Goal: Transaction & Acquisition: Subscribe to service/newsletter

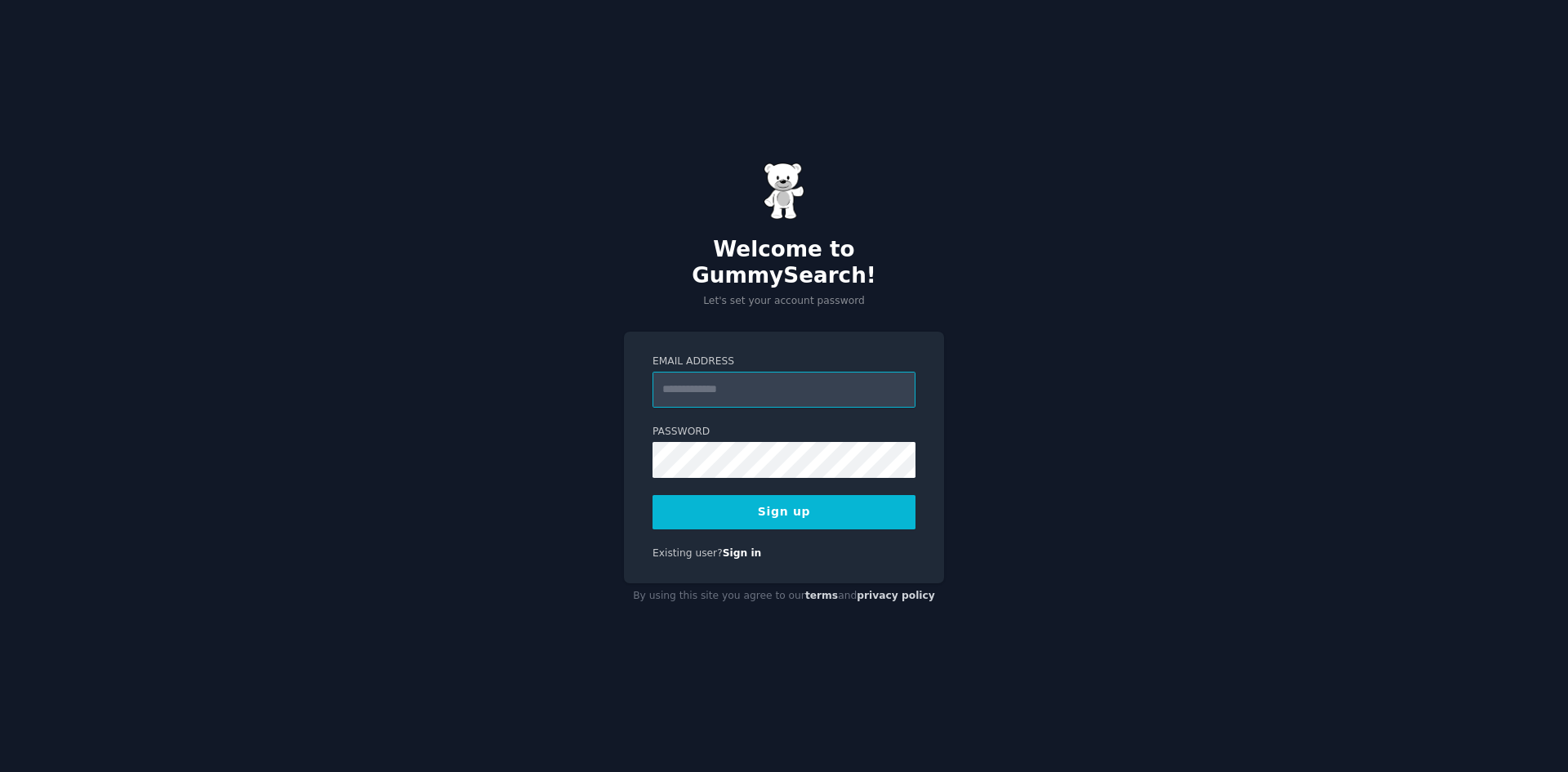
click at [739, 386] on input "Email Address" at bounding box center [784, 390] width 263 height 36
drag, startPoint x: 746, startPoint y: 364, endPoint x: 740, endPoint y: 371, distance: 9.2
click at [746, 372] on input "Email Address" at bounding box center [784, 390] width 263 height 36
click at [740, 372] on input "Email Address" at bounding box center [784, 390] width 263 height 36
type input "**********"
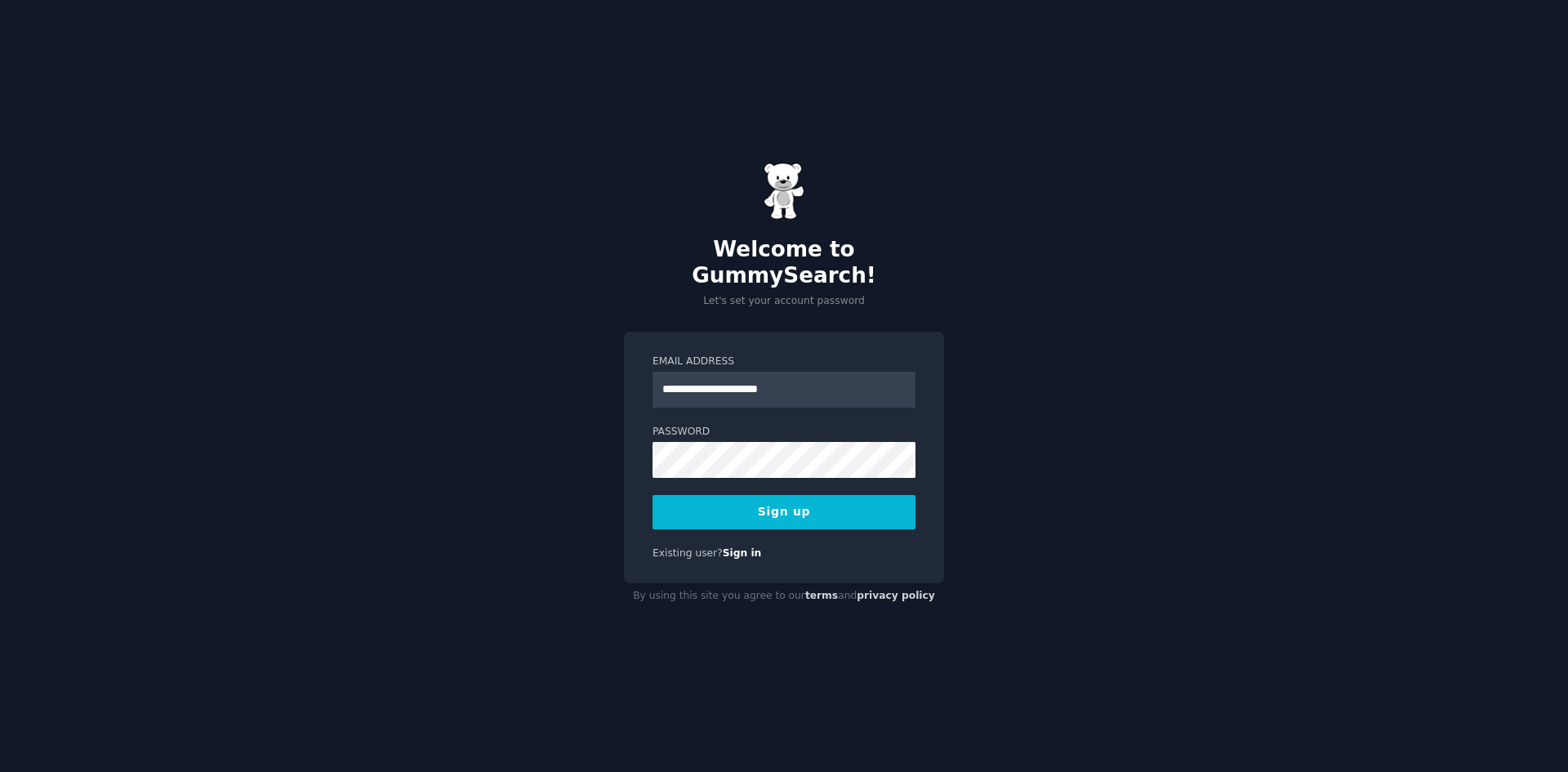
click at [784, 505] on button "Sign up" at bounding box center [784, 512] width 263 height 35
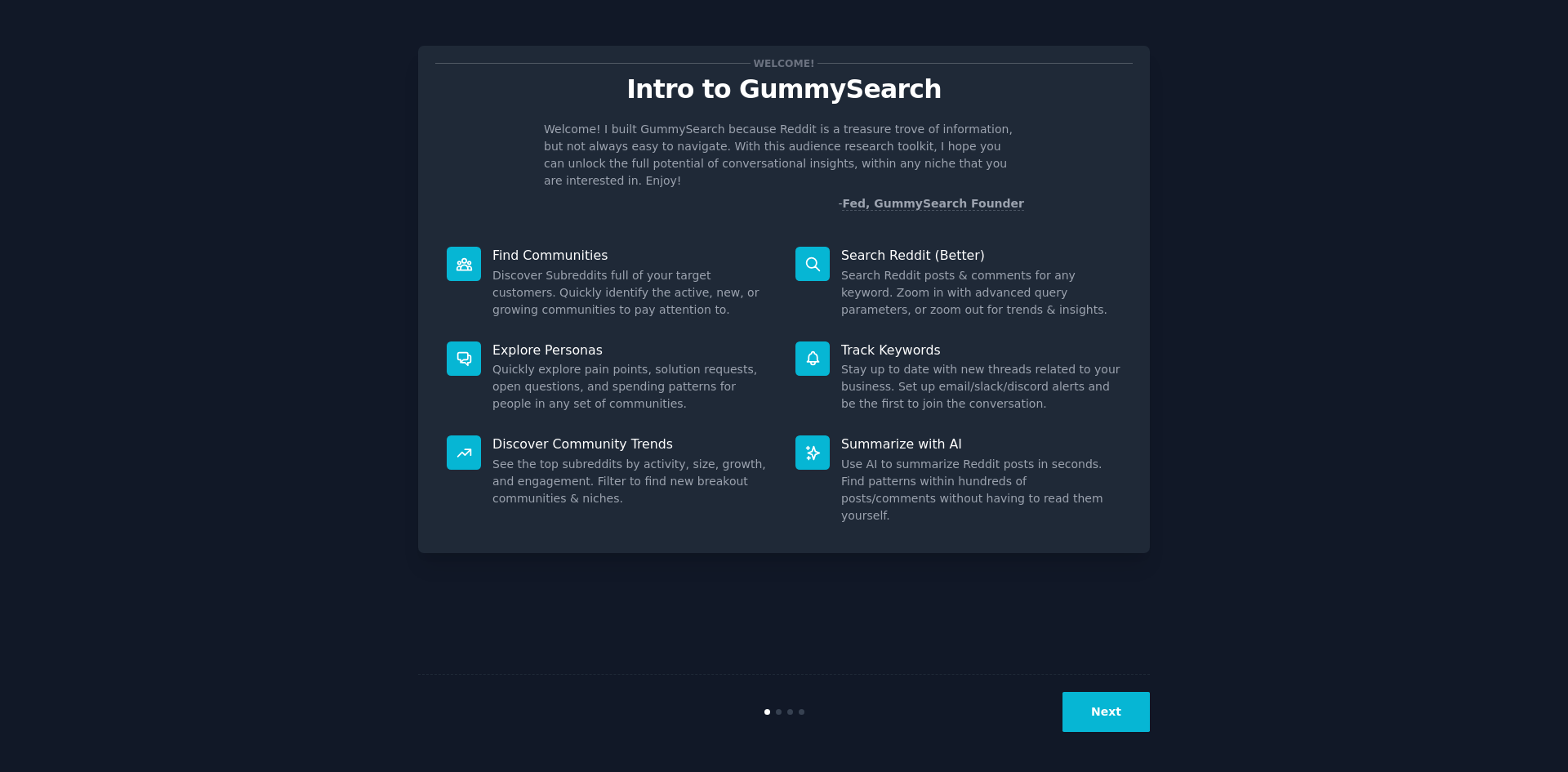
click at [1114, 701] on button "Next" at bounding box center [1105, 712] width 87 height 40
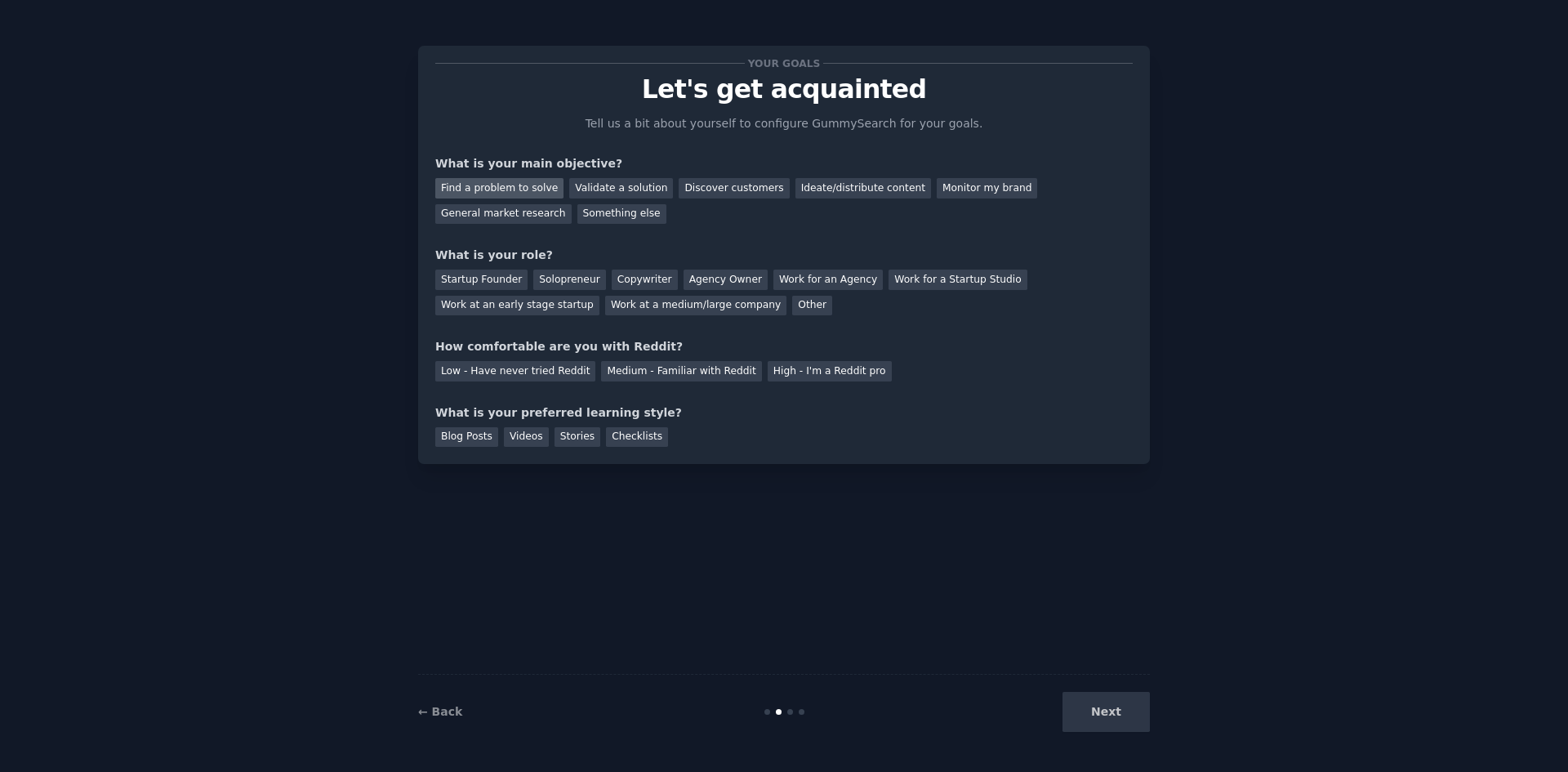
click at [520, 191] on div "Find a problem to solve" at bounding box center [500, 188] width 129 height 21
click at [686, 191] on div "Discover customers" at bounding box center [734, 188] width 110 height 21
click at [516, 189] on div "Find a problem to solve" at bounding box center [500, 188] width 129 height 21
click at [1093, 724] on div "Next" at bounding box center [1028, 712] width 244 height 40
click at [605, 302] on div "Work at a medium/large company" at bounding box center [696, 306] width 181 height 21
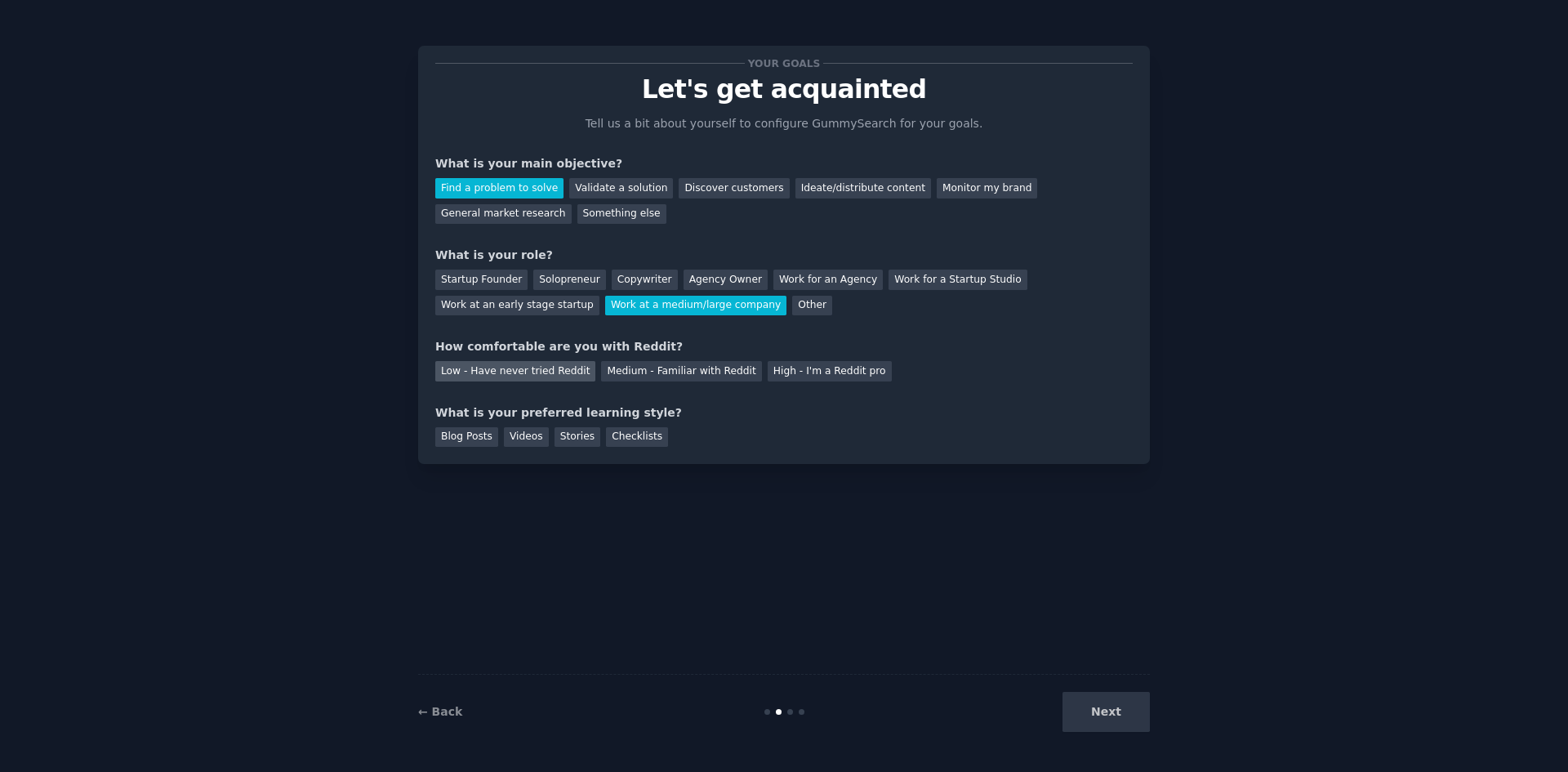
click at [503, 371] on div "Low - Have never tried Reddit" at bounding box center [516, 371] width 161 height 21
click at [476, 440] on div "Blog Posts" at bounding box center [467, 437] width 63 height 21
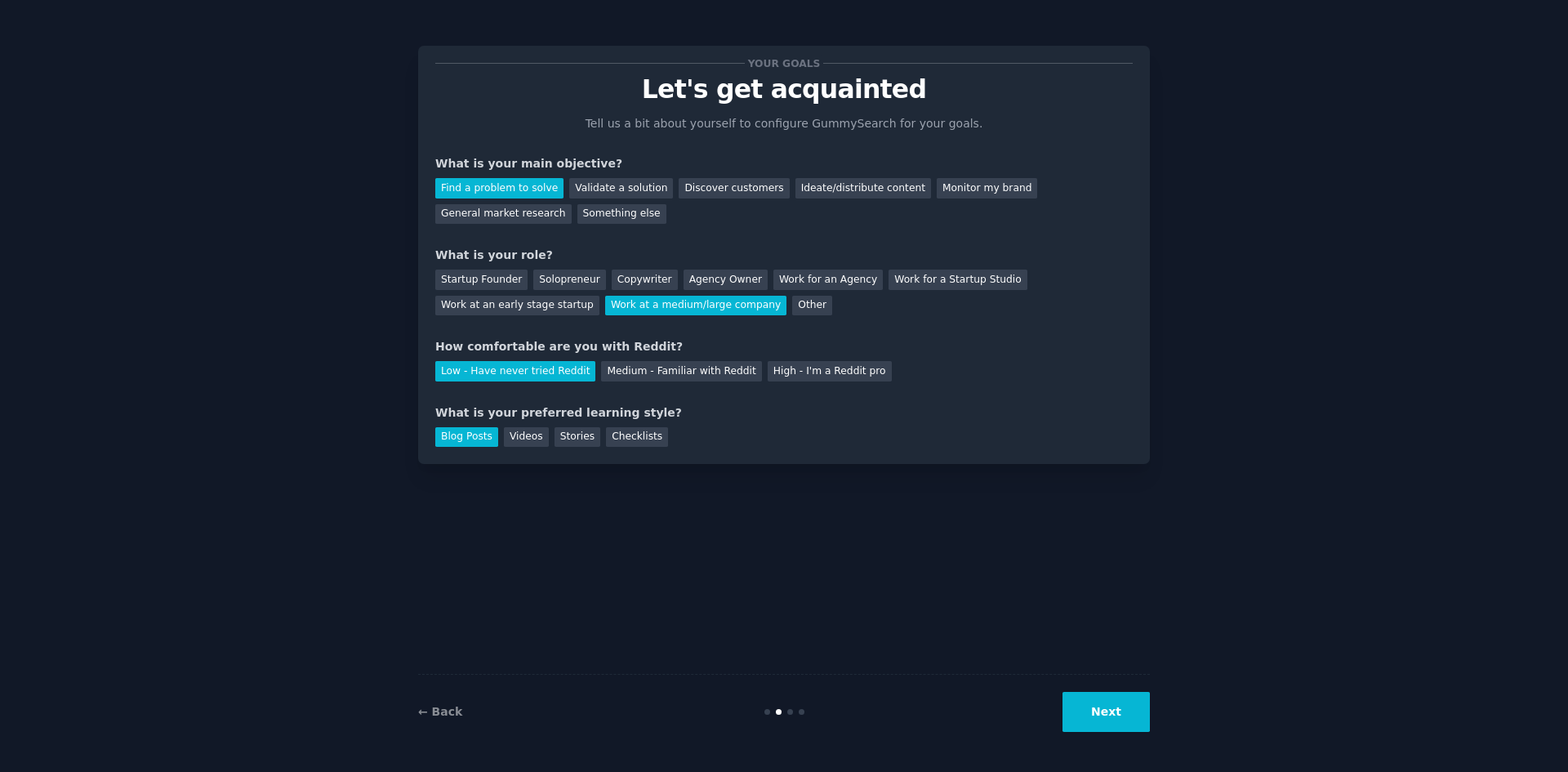
click at [1106, 713] on button "Next" at bounding box center [1105, 712] width 87 height 40
